Goal: Find specific page/section: Find specific page/section

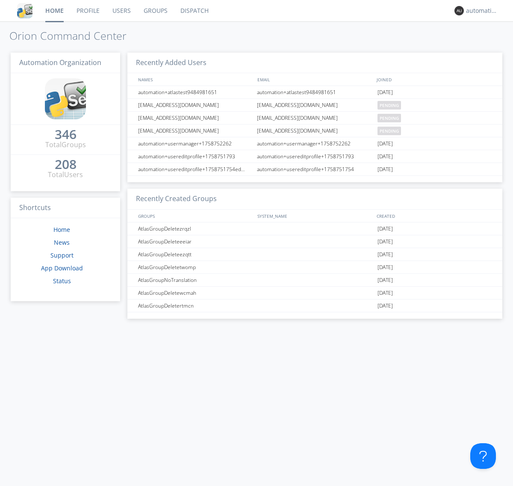
click at [194, 11] on link "Dispatch" at bounding box center [194, 10] width 41 height 21
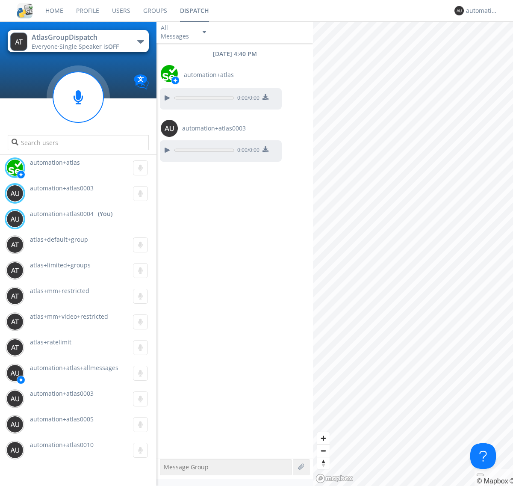
click at [140, 41] on div "button" at bounding box center [140, 41] width 7 height 3
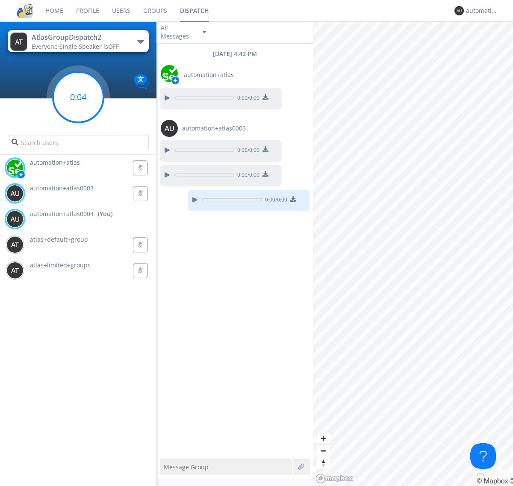
click at [78, 97] on g at bounding box center [78, 97] width 50 height 50
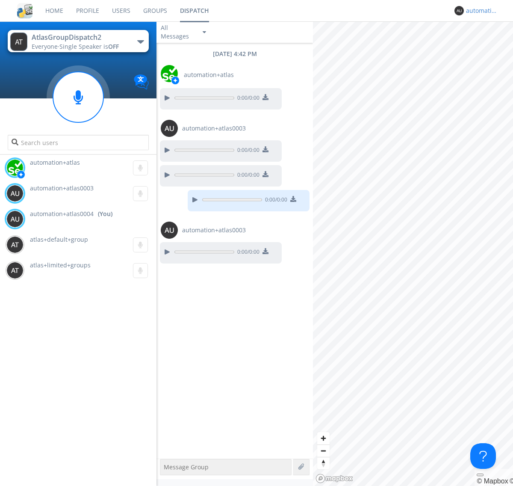
click at [480, 11] on div "automation+atlas0004" at bounding box center [482, 10] width 32 height 9
